Goal: Task Accomplishment & Management: Use online tool/utility

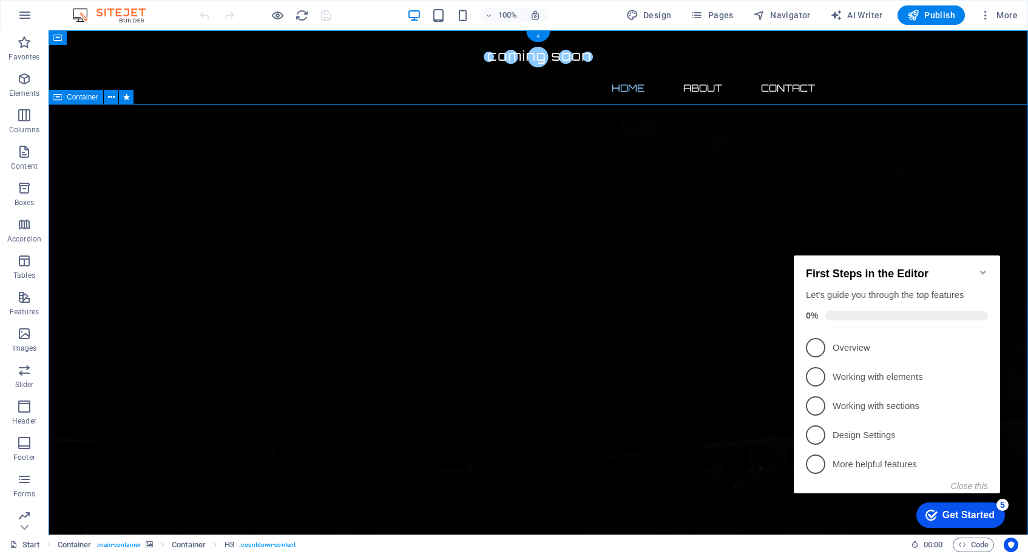
click at [982, 268] on icon "Minimize checklist" at bounding box center [983, 273] width 10 height 10
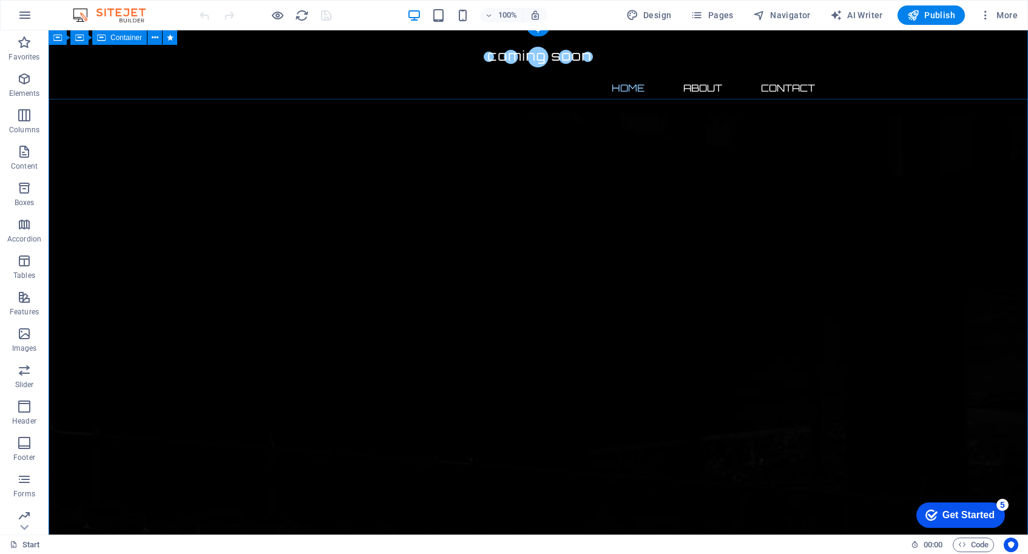
scroll to position [6, 0]
click at [476, 238] on icon at bounding box center [474, 237] width 7 height 13
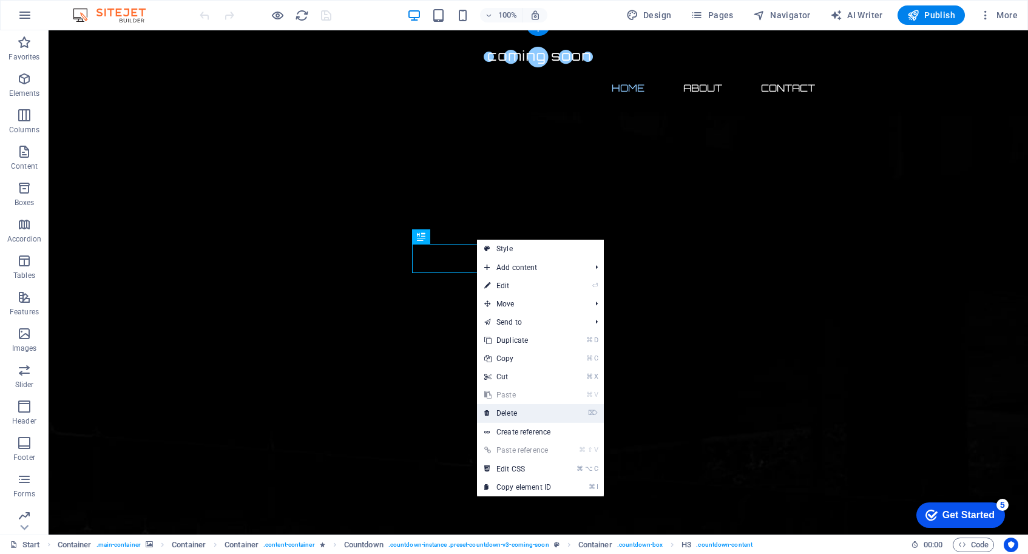
click at [539, 411] on link "⌦ Delete" at bounding box center [517, 413] width 81 height 18
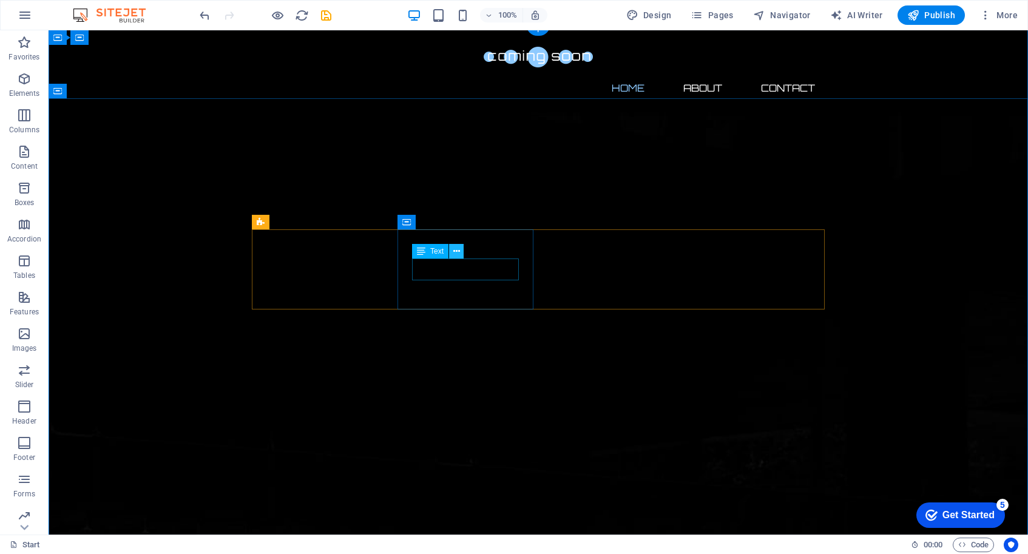
click at [456, 249] on icon at bounding box center [456, 251] width 7 height 13
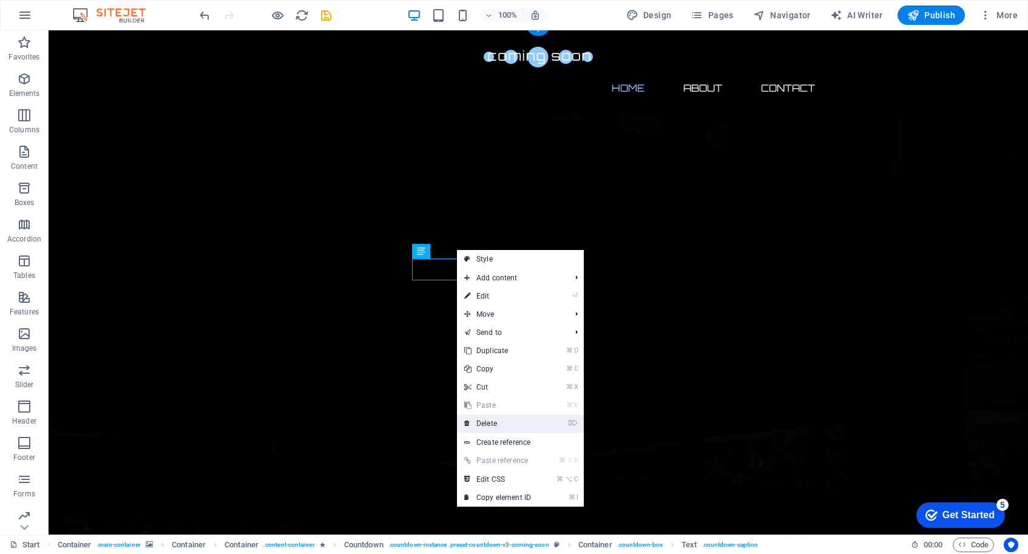
click at [513, 422] on link "⌦ Delete" at bounding box center [497, 423] width 81 height 18
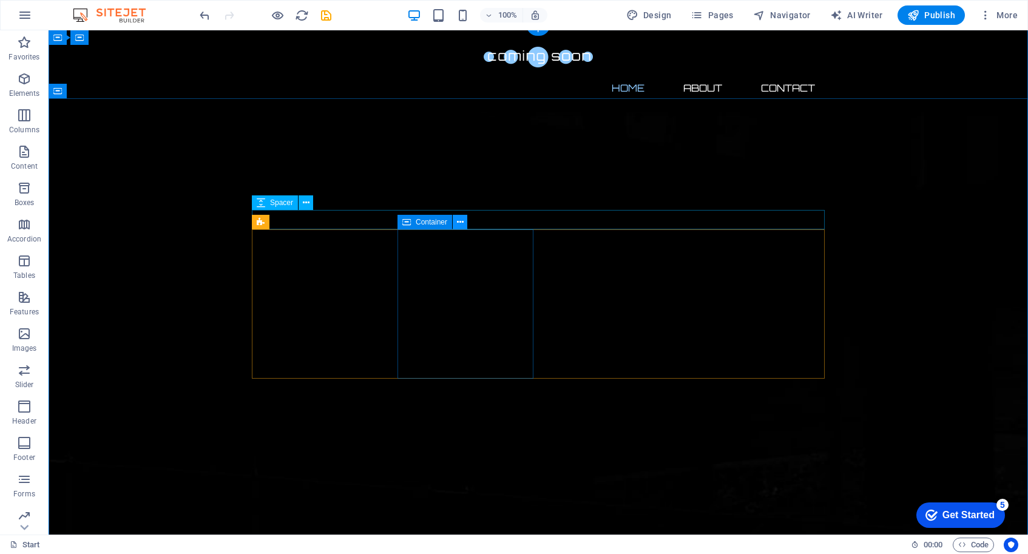
click at [462, 222] on icon at bounding box center [460, 222] width 7 height 13
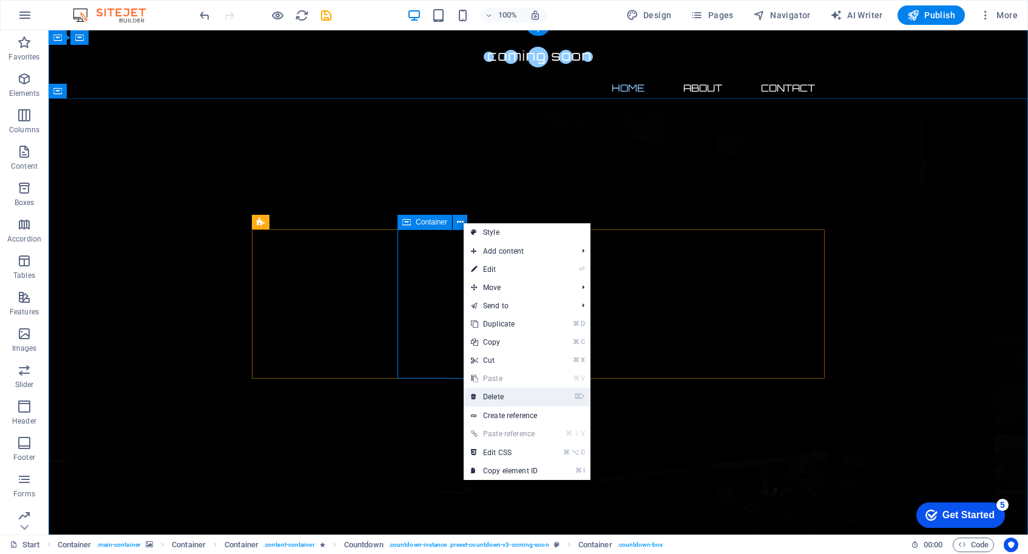
click at [527, 399] on link "⌦ Delete" at bounding box center [503, 397] width 81 height 18
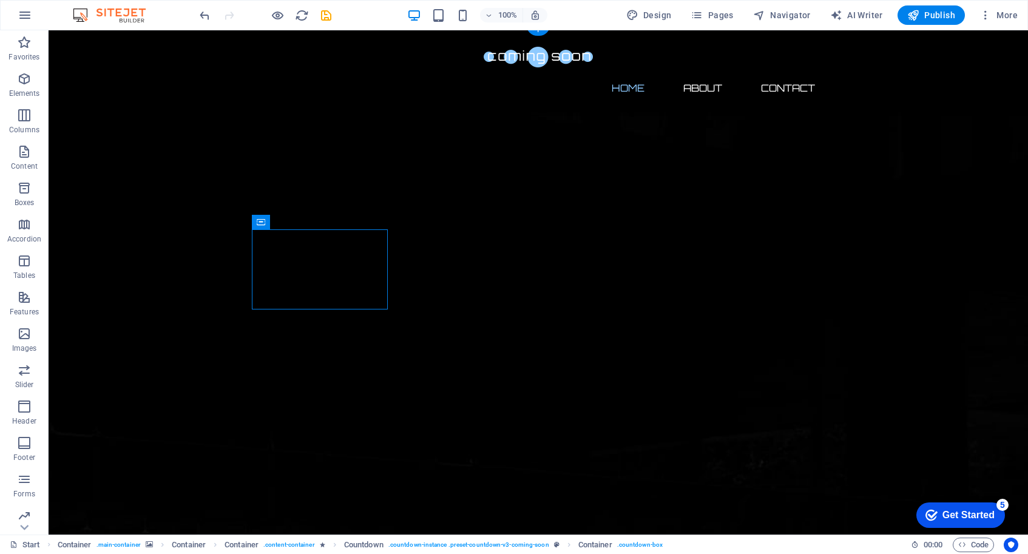
drag, startPoint x: 368, startPoint y: 234, endPoint x: 520, endPoint y: 246, distance: 153.3
drag, startPoint x: 308, startPoint y: 254, endPoint x: 487, endPoint y: 234, distance: 179.5
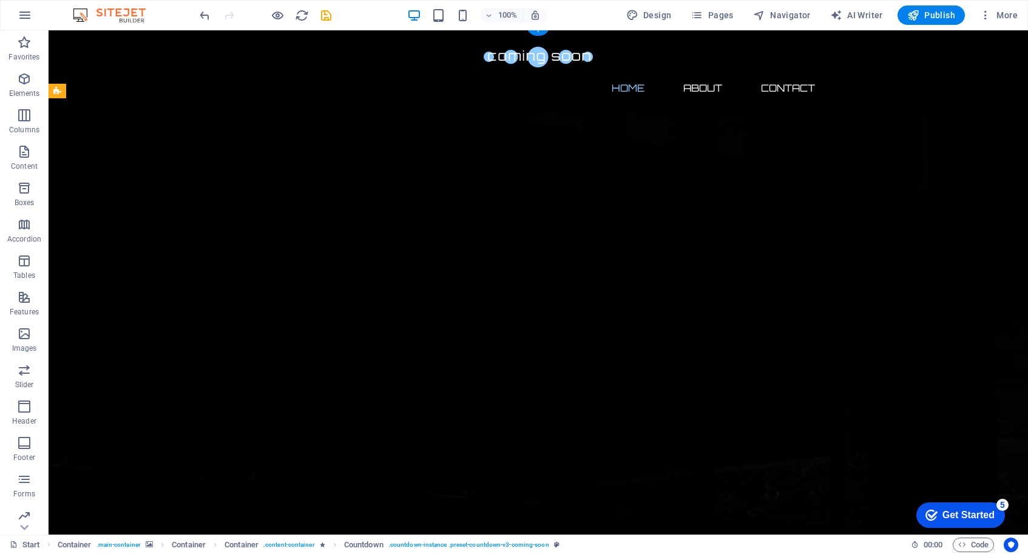
drag, startPoint x: 309, startPoint y: 236, endPoint x: 508, endPoint y: 279, distance: 203.6
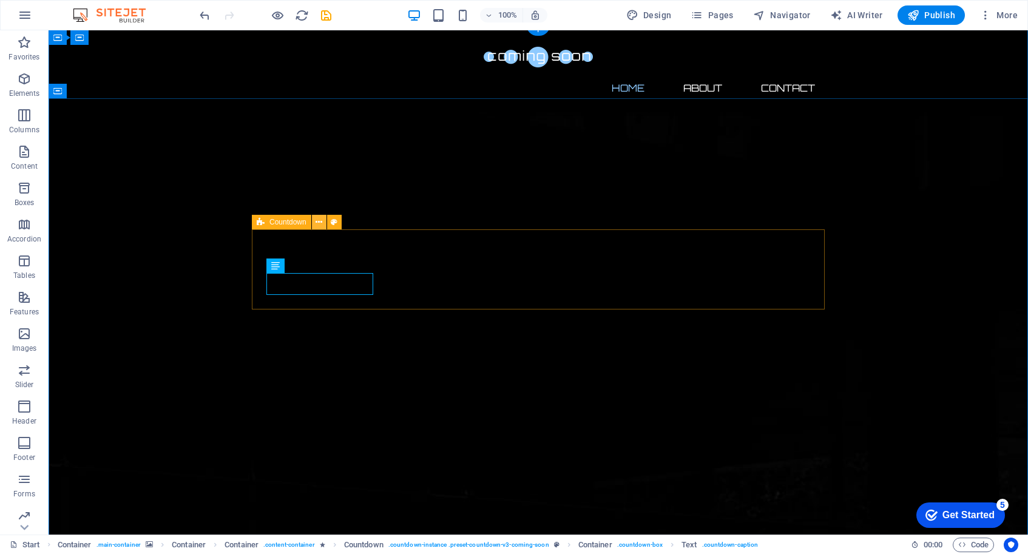
click at [320, 223] on icon at bounding box center [318, 222] width 7 height 13
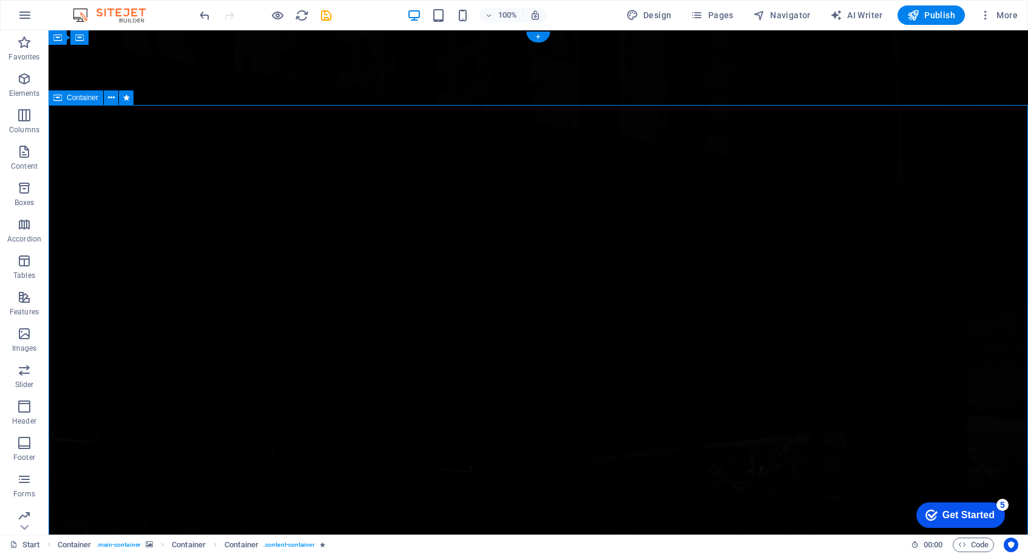
scroll to position [0, 0]
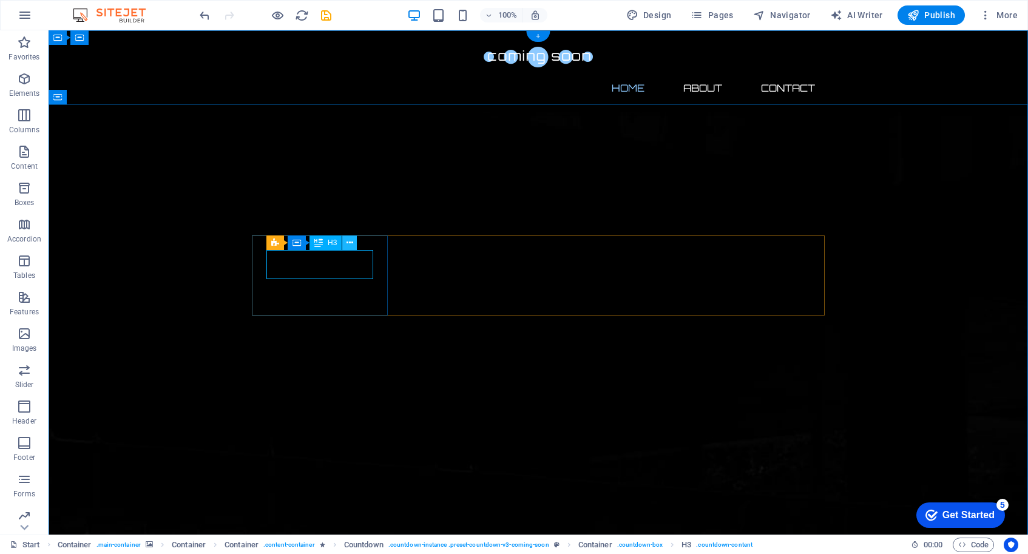
click at [350, 242] on icon at bounding box center [349, 243] width 7 height 13
click at [352, 245] on icon at bounding box center [349, 243] width 7 height 13
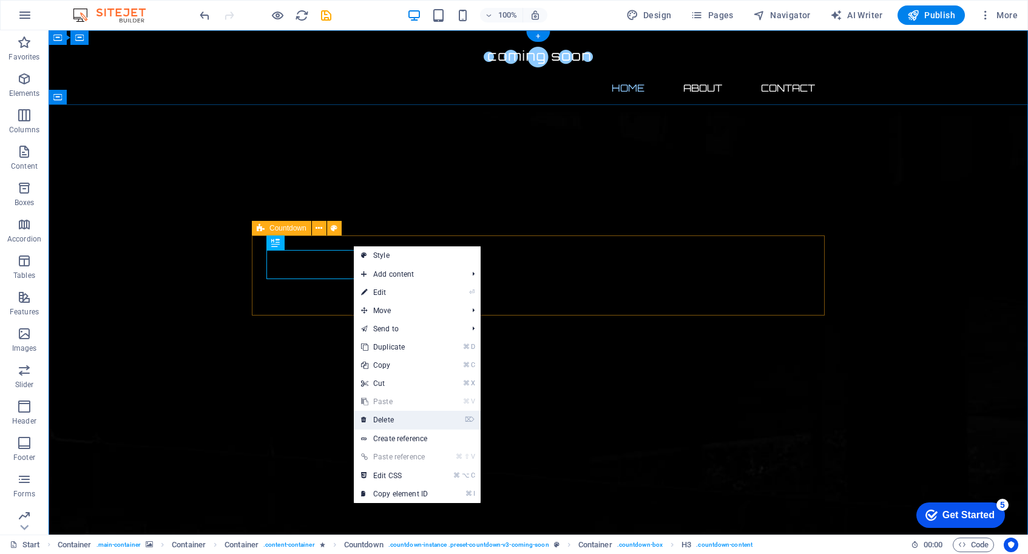
click at [403, 421] on link "⌦ Delete" at bounding box center [394, 420] width 81 height 18
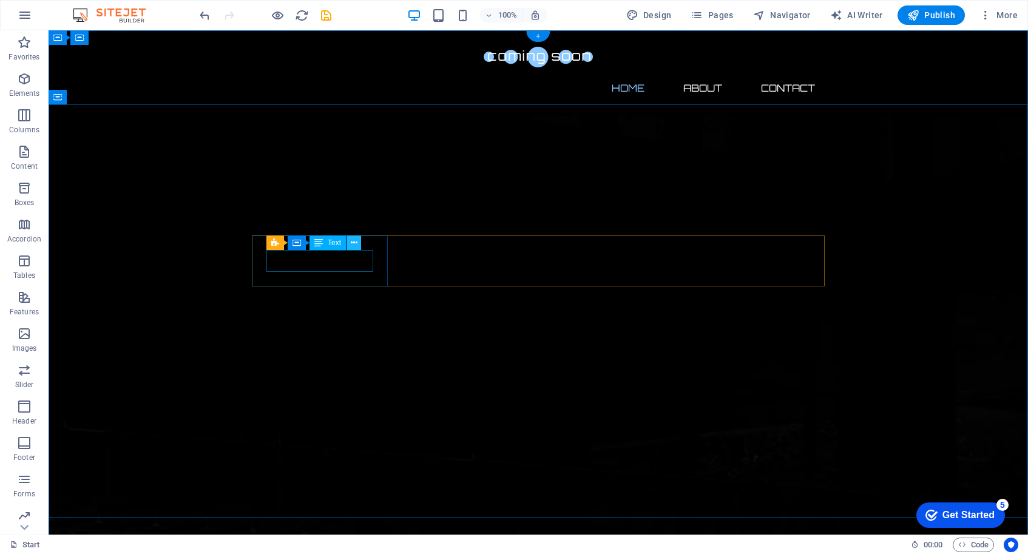
click at [354, 246] on icon at bounding box center [354, 243] width 7 height 13
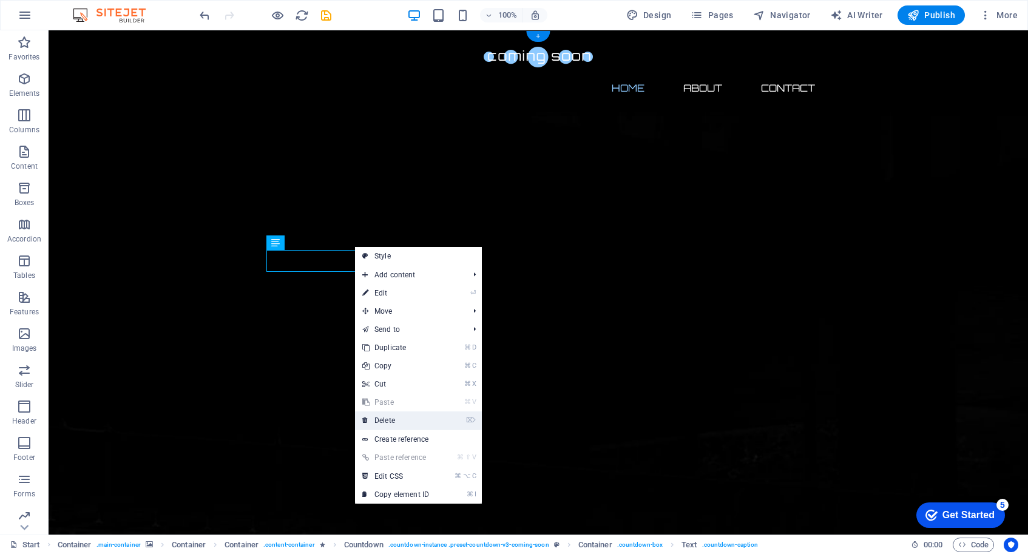
click at [411, 422] on link "⌦ Delete" at bounding box center [395, 420] width 81 height 18
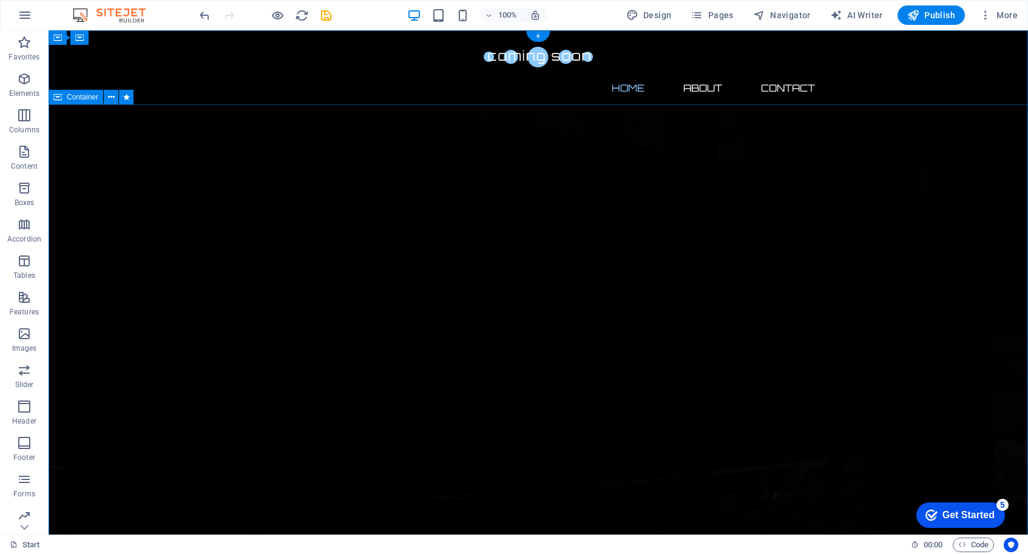
click at [338, 231] on icon at bounding box center [335, 228] width 7 height 13
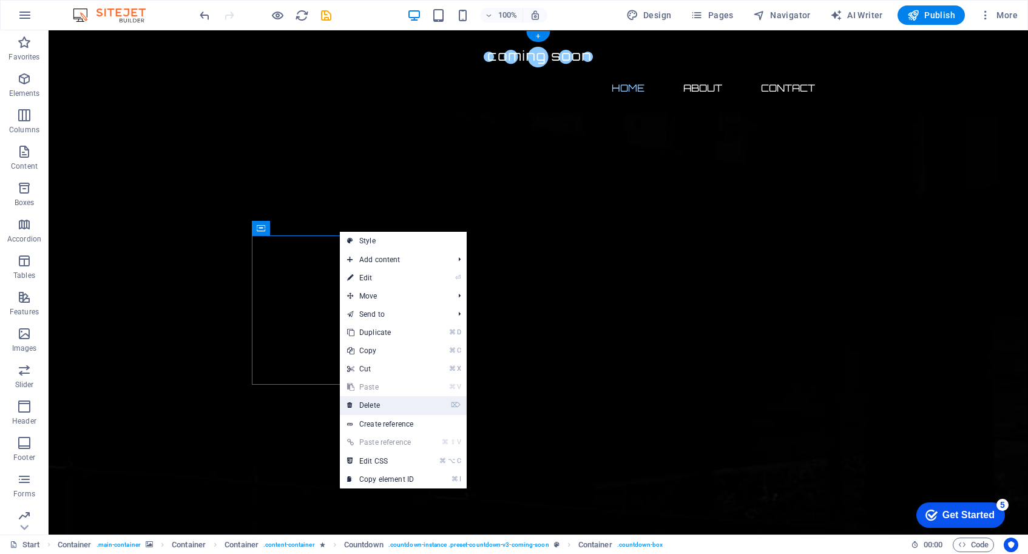
click at [383, 409] on link "⌦ Delete" at bounding box center [380, 405] width 81 height 18
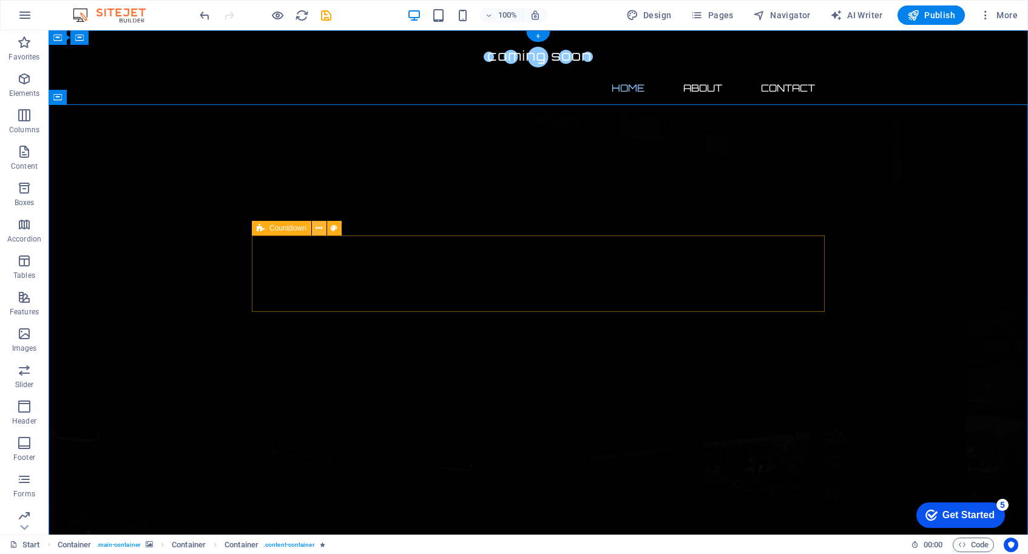
click at [321, 227] on icon at bounding box center [318, 228] width 7 height 13
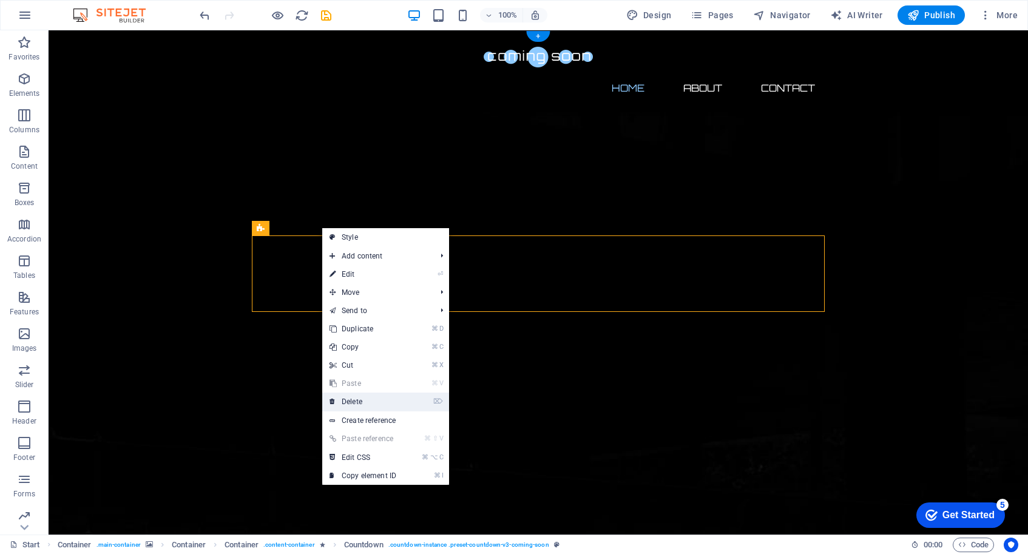
click at [385, 400] on link "⌦ Delete" at bounding box center [362, 401] width 81 height 18
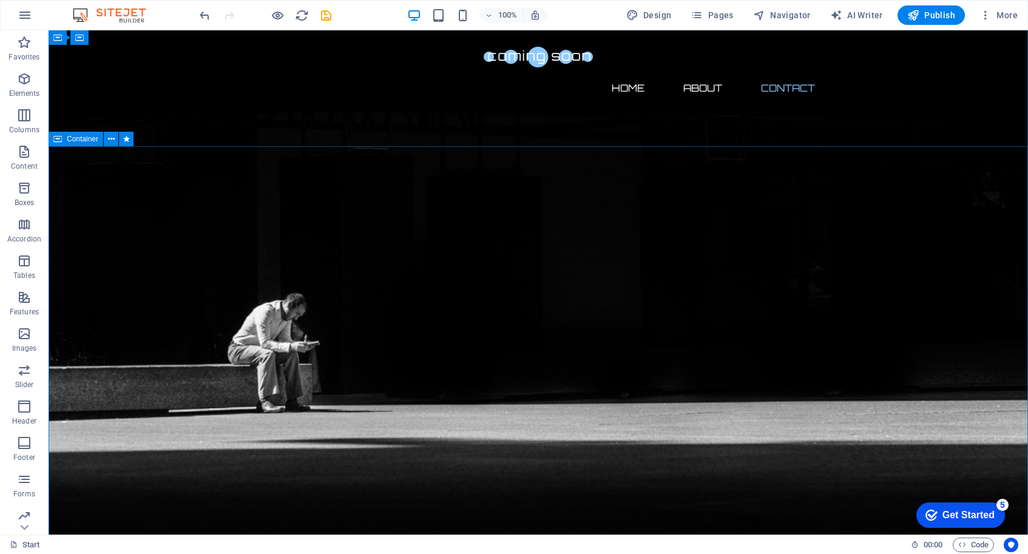
scroll to position [465, 0]
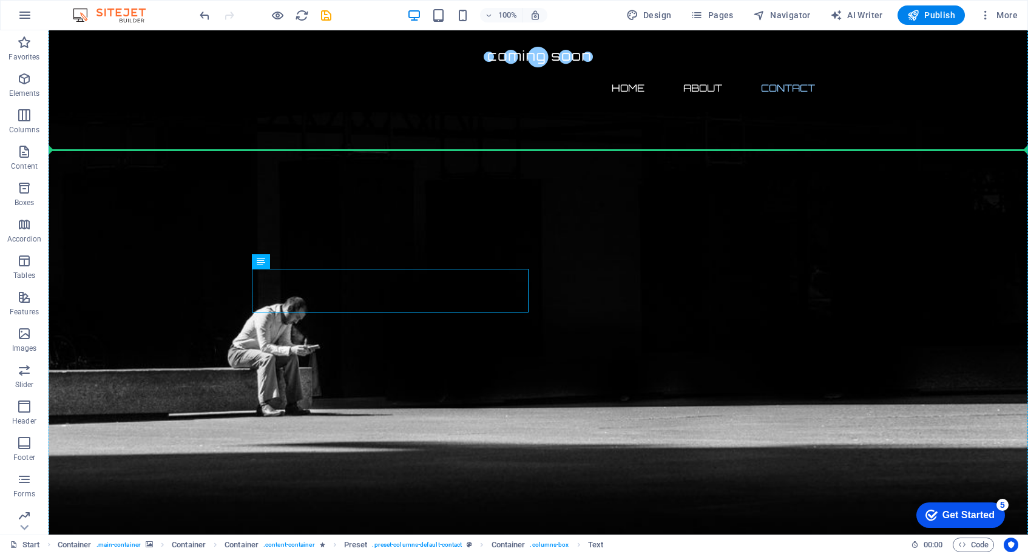
drag, startPoint x: 343, startPoint y: 299, endPoint x: 375, endPoint y: 190, distance: 114.0
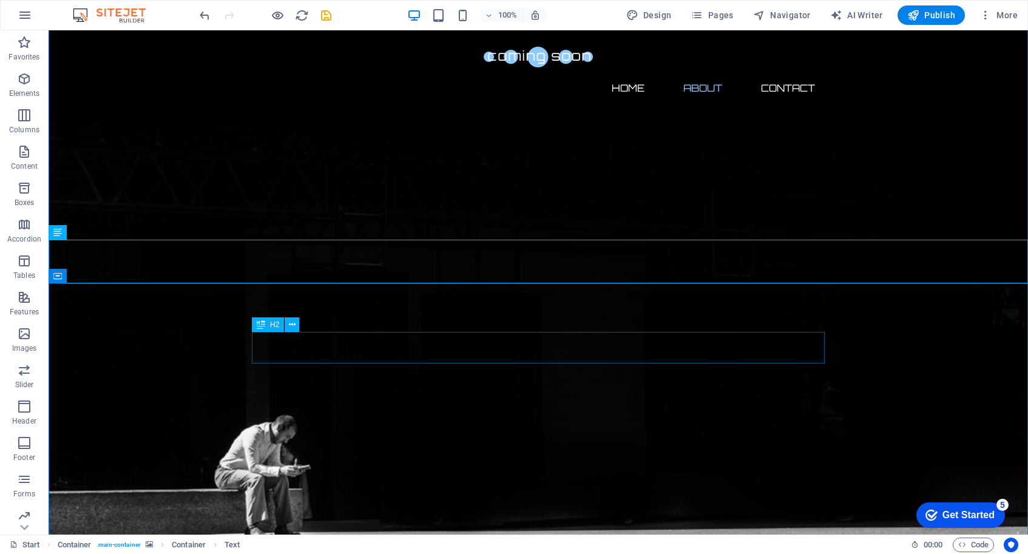
scroll to position [375, 0]
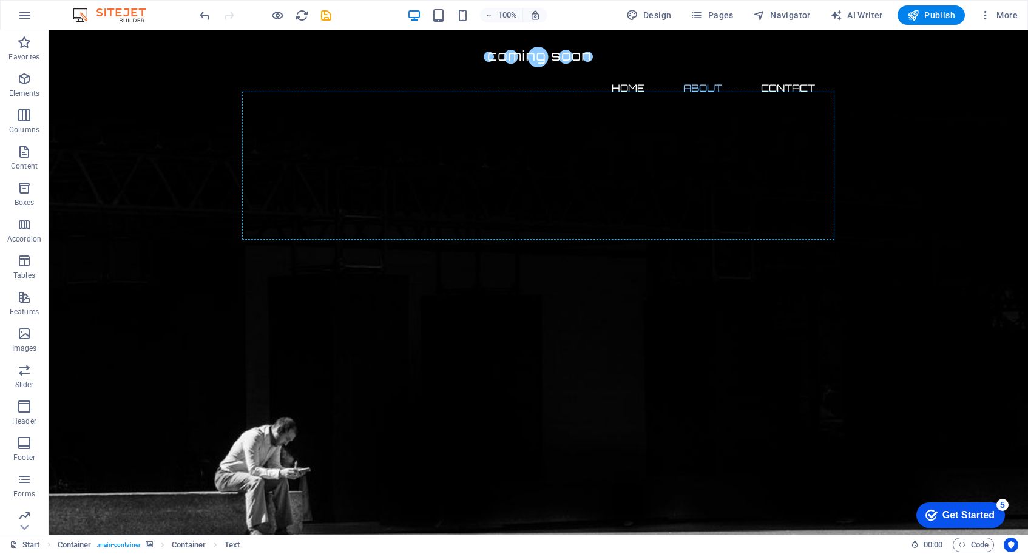
drag, startPoint x: 234, startPoint y: 255, endPoint x: 452, endPoint y: 213, distance: 221.8
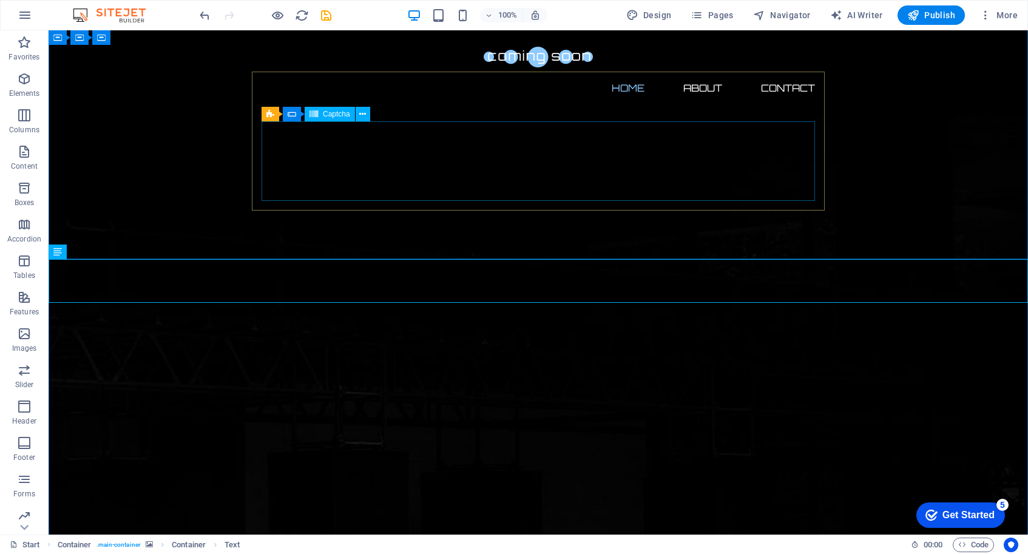
scroll to position [187, 0]
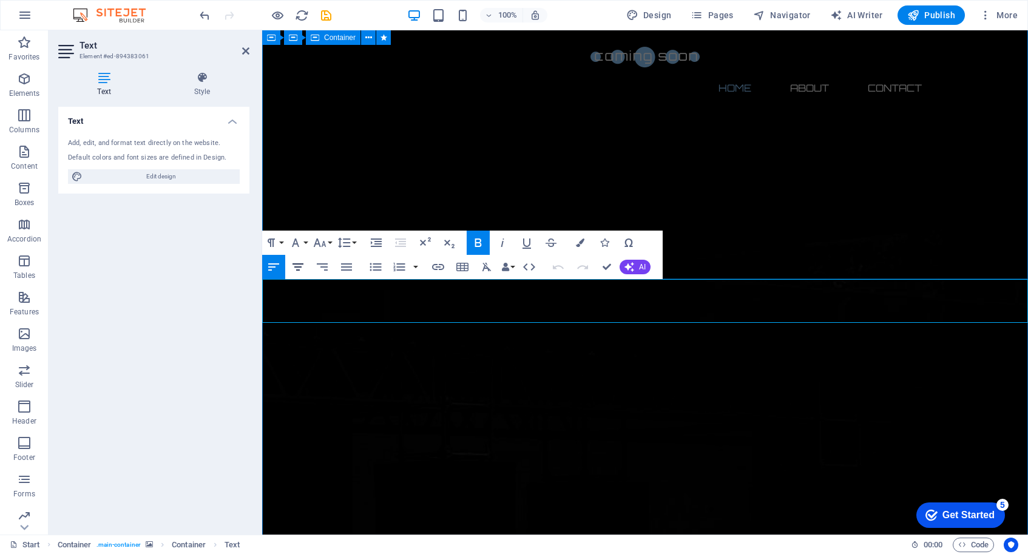
click at [299, 263] on icon "button" at bounding box center [298, 267] width 15 height 15
drag, startPoint x: 561, startPoint y: 293, endPoint x: 293, endPoint y: 305, distance: 268.4
click at [300, 268] on icon "button" at bounding box center [298, 267] width 15 height 15
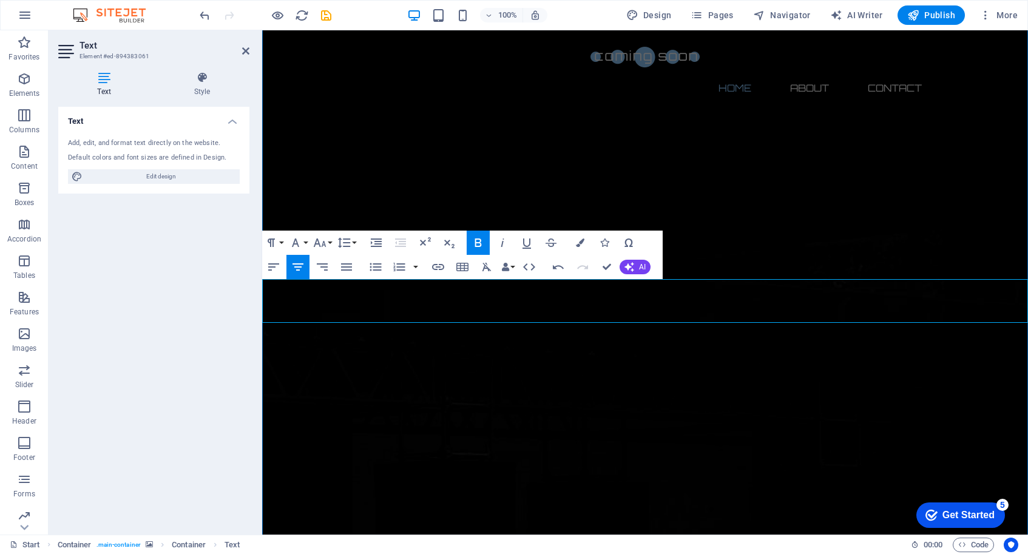
click at [301, 264] on icon "button" at bounding box center [297, 266] width 11 height 7
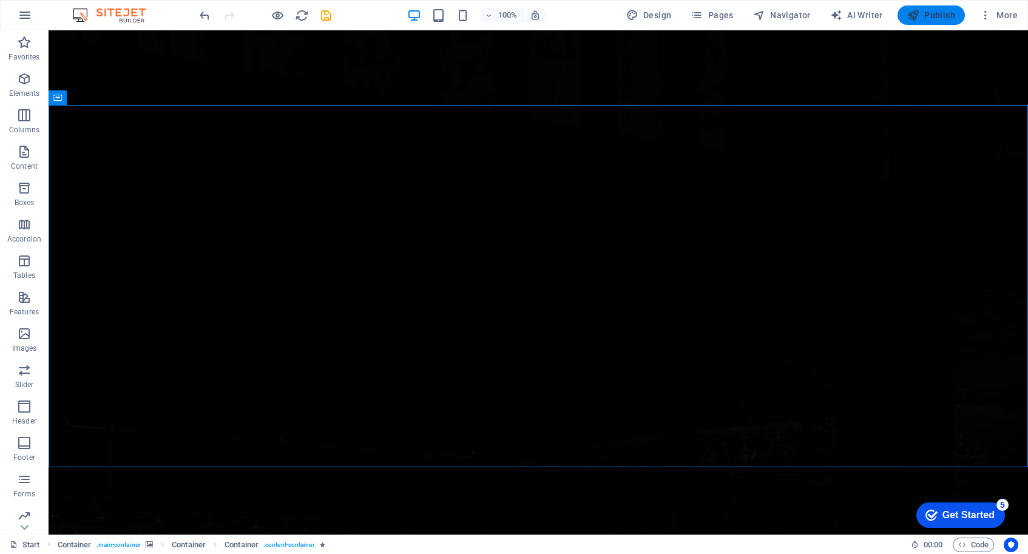
scroll to position [0, 0]
click at [932, 14] on span "Publish" at bounding box center [931, 15] width 48 height 12
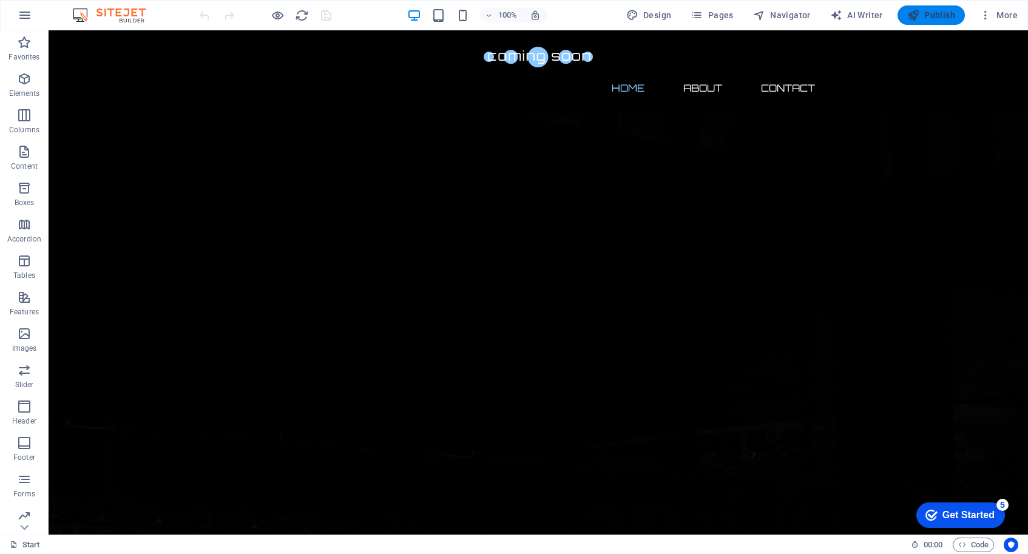
click at [933, 17] on span "Publish" at bounding box center [931, 15] width 48 height 12
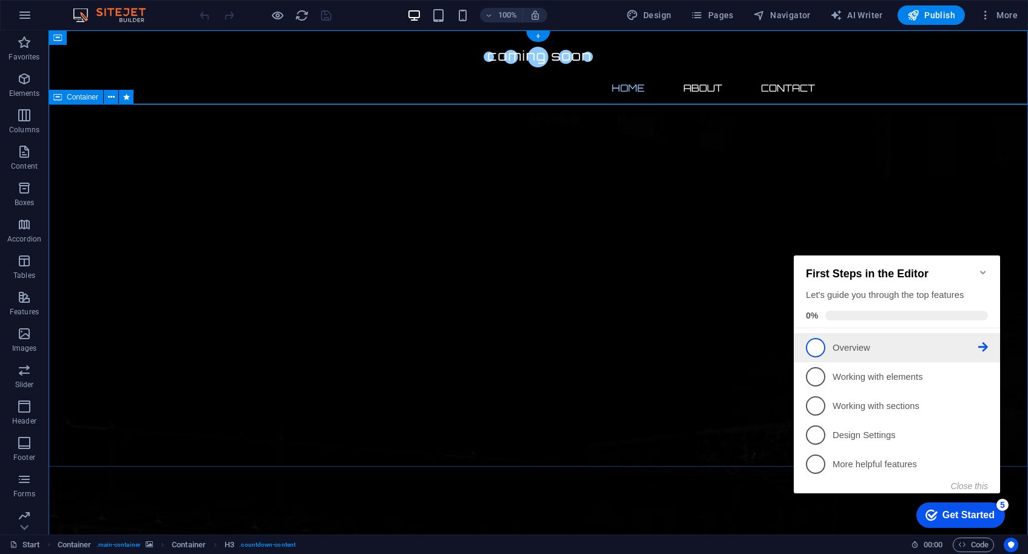
click at [816, 347] on span "1" at bounding box center [815, 347] width 19 height 19
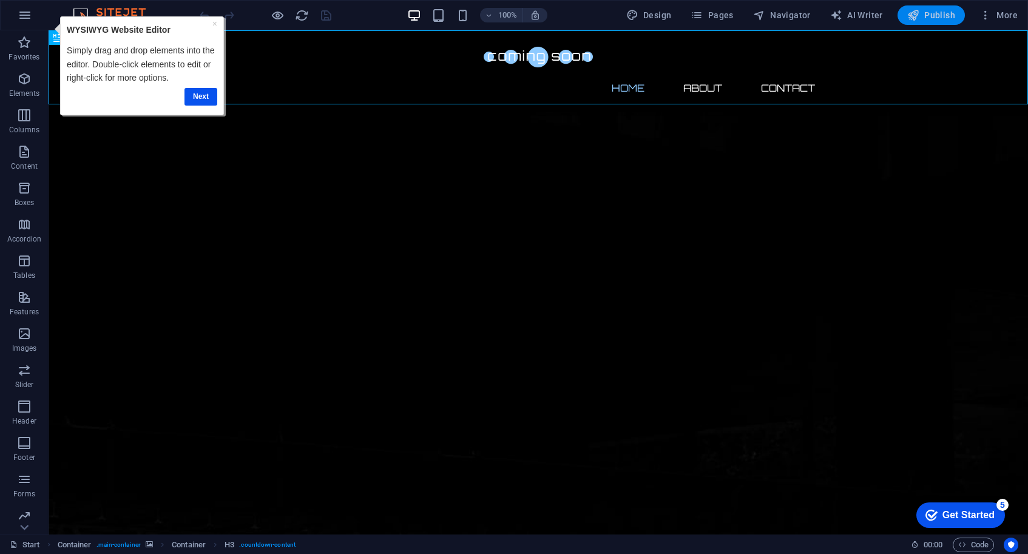
click at [938, 19] on span "Publish" at bounding box center [931, 15] width 48 height 12
